Goal: Check status

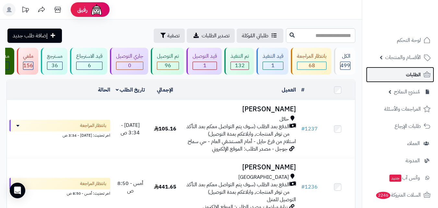
click at [414, 80] on link "الطلبات" at bounding box center [400, 75] width 68 height 16
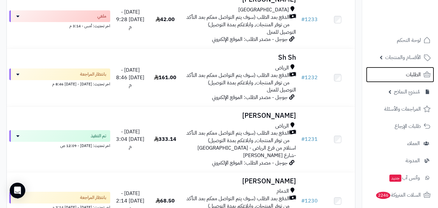
scroll to position [227, 0]
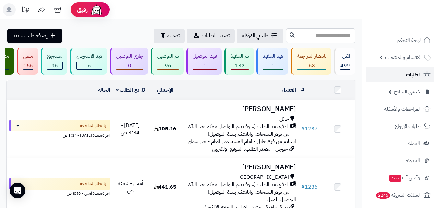
click at [412, 77] on span "الطلبات" at bounding box center [413, 74] width 15 height 9
